Goal: Transaction & Acquisition: Purchase product/service

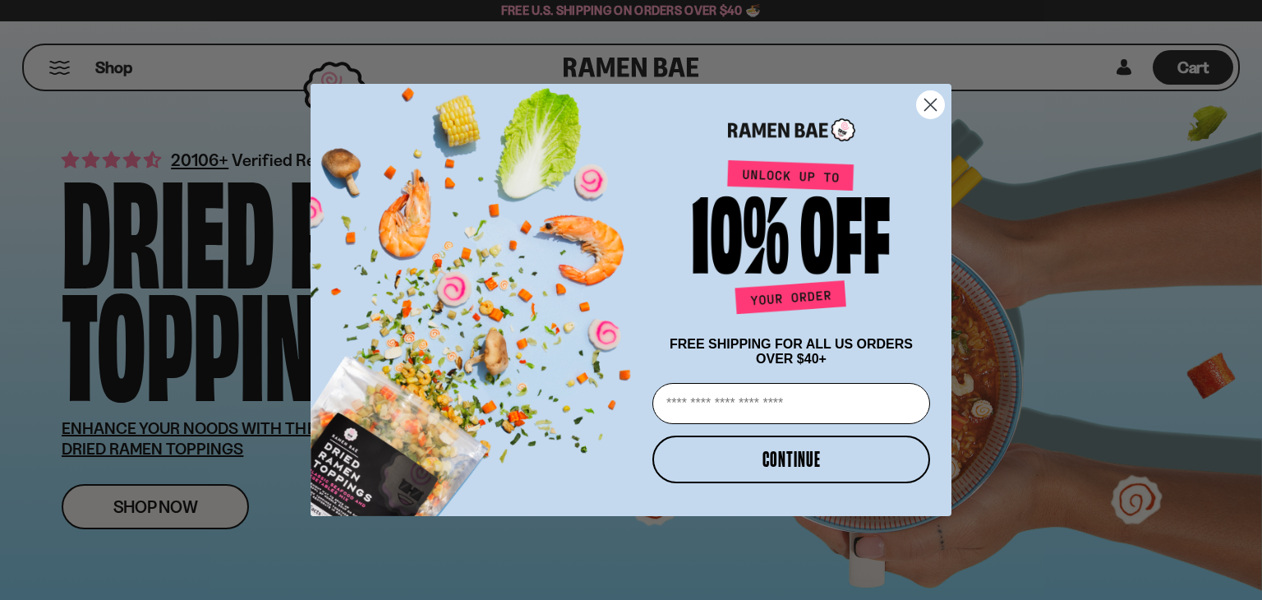
click at [930, 104] on circle "Close dialog" at bounding box center [930, 104] width 27 height 27
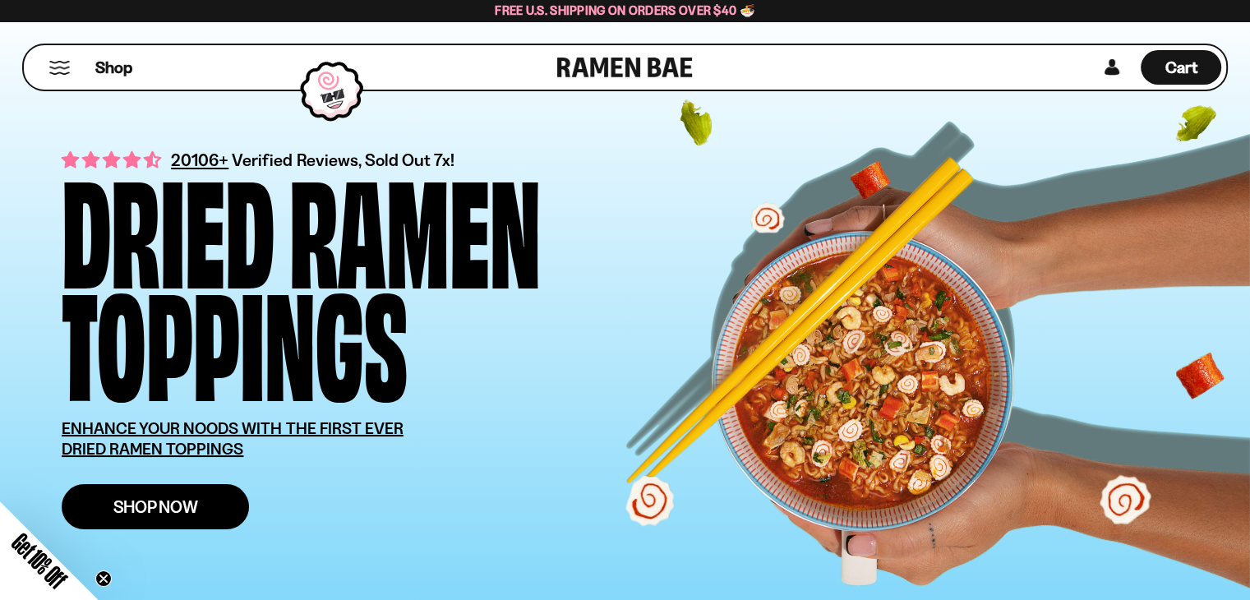
click at [202, 500] on link "Shop Now" at bounding box center [155, 506] width 187 height 45
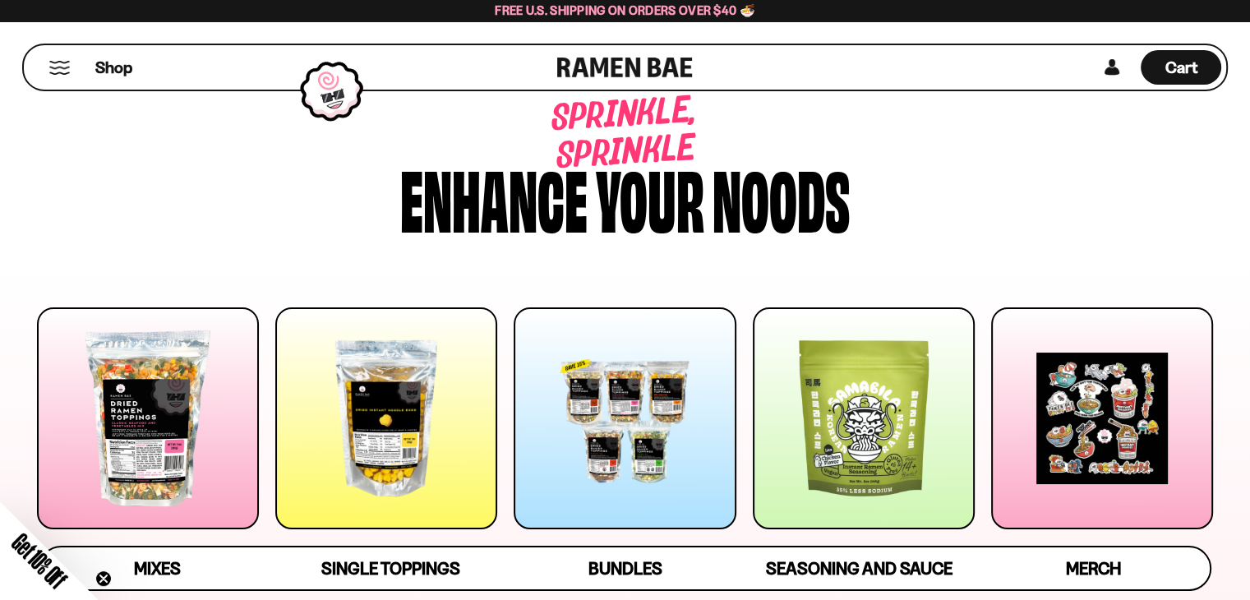
click at [691, 398] on div at bounding box center [624, 418] width 222 height 222
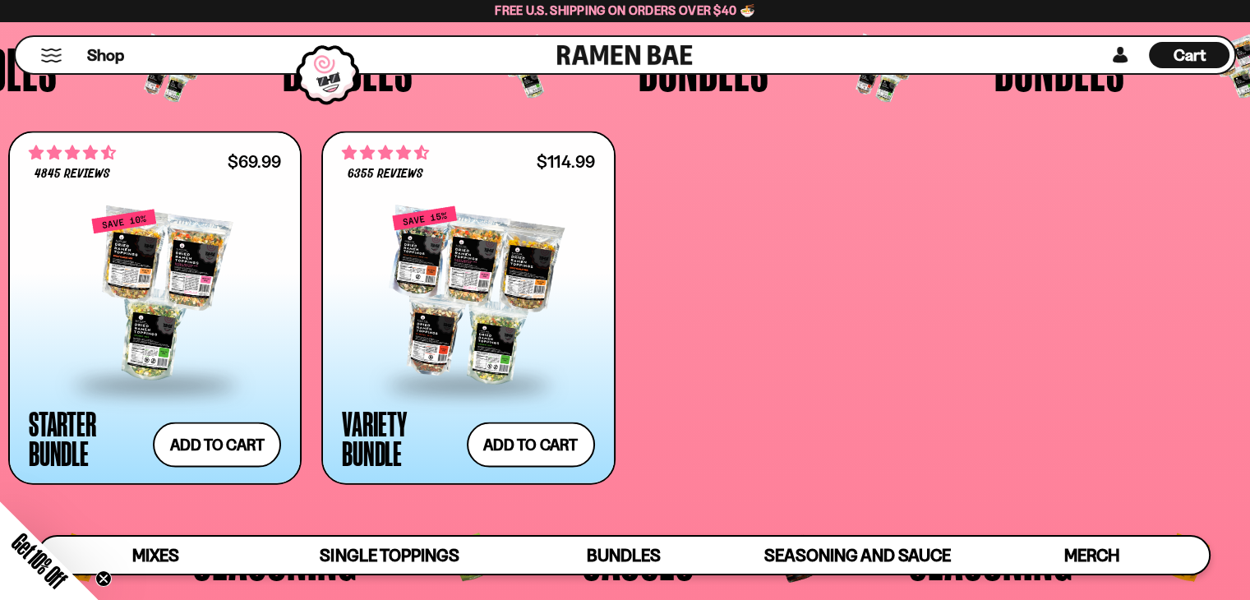
scroll to position [3392, 0]
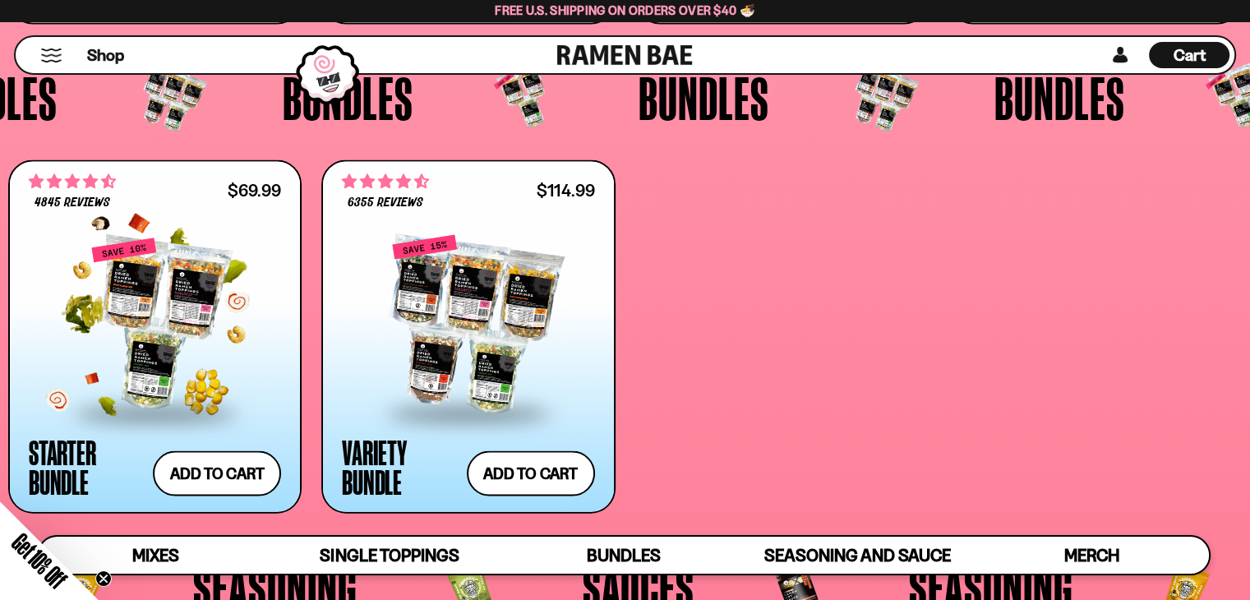
click at [215, 328] on div at bounding box center [155, 324] width 252 height 174
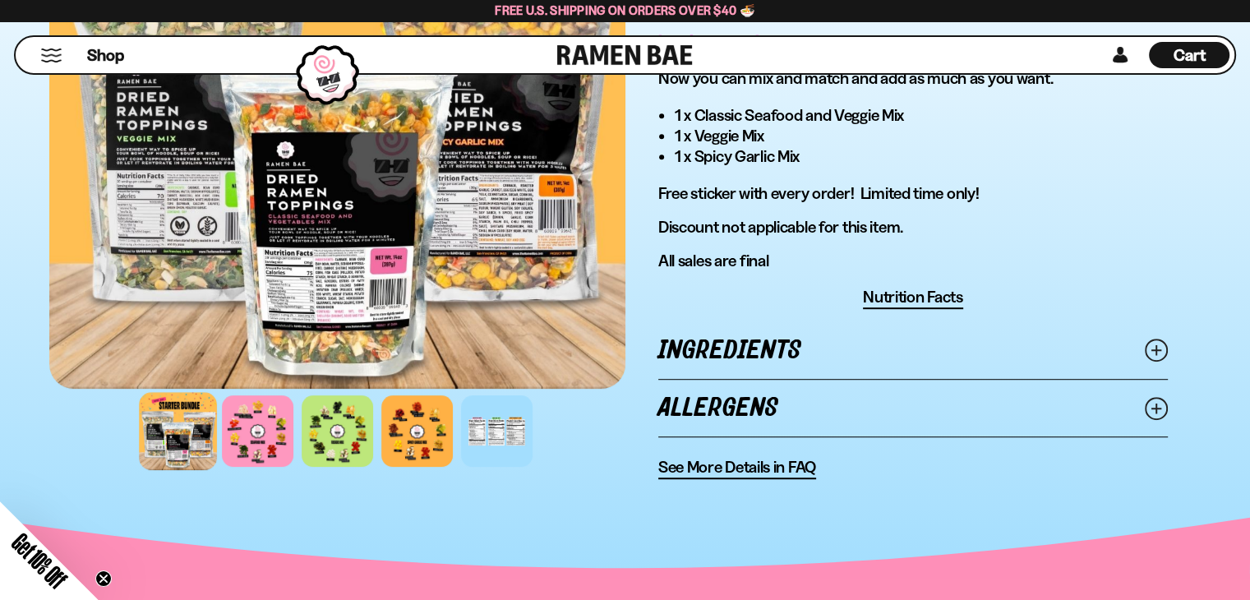
scroll to position [953, 0]
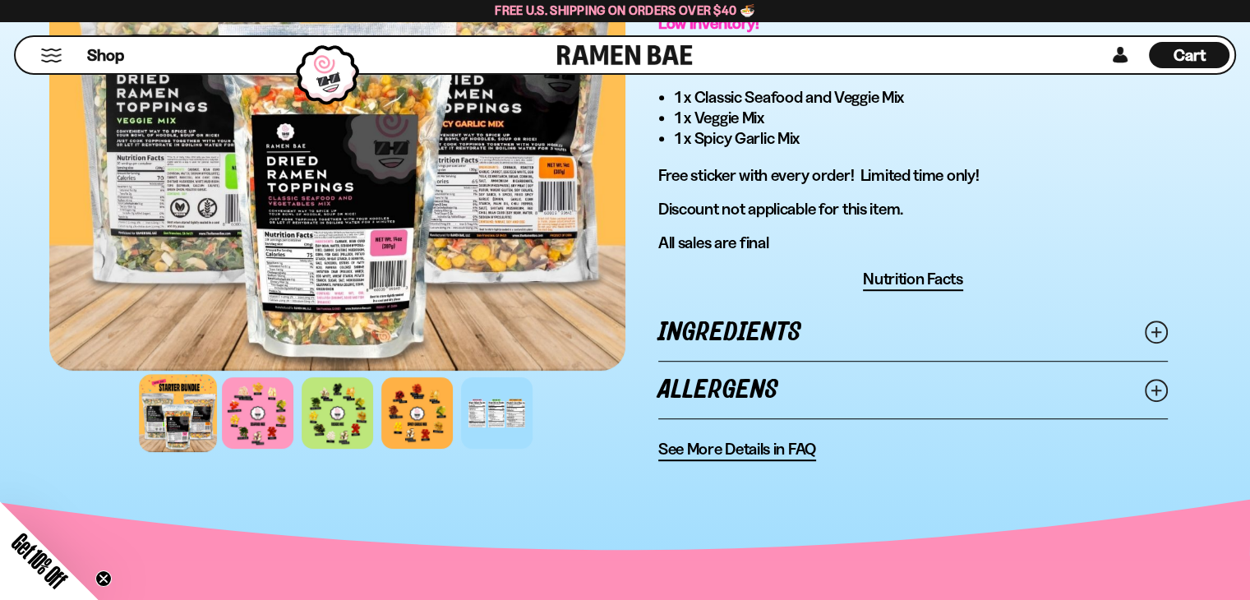
click at [916, 271] on span "Nutrition Facts" at bounding box center [913, 279] width 100 height 21
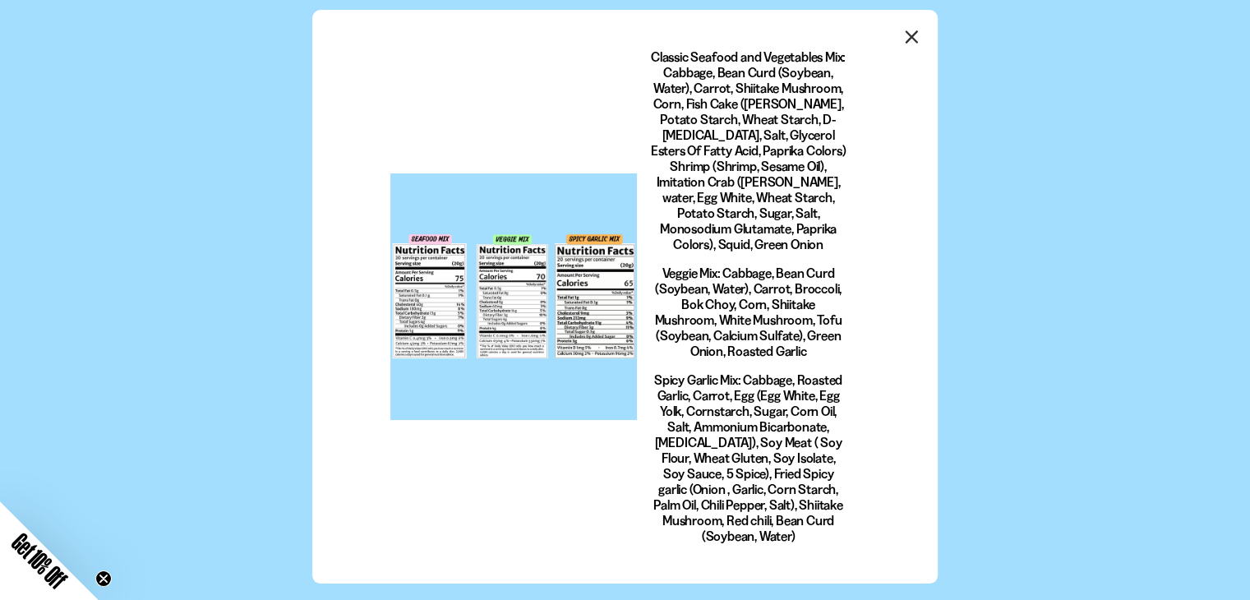
scroll to position [0, 0]
click at [535, 283] on div at bounding box center [513, 296] width 246 height 246
